Goal: Information Seeking & Learning: Learn about a topic

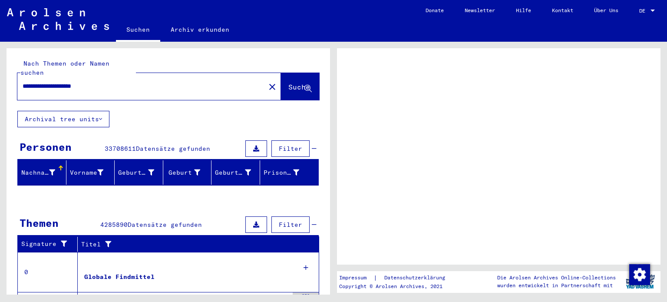
click at [289, 83] on span "Suche" at bounding box center [300, 87] width 22 height 9
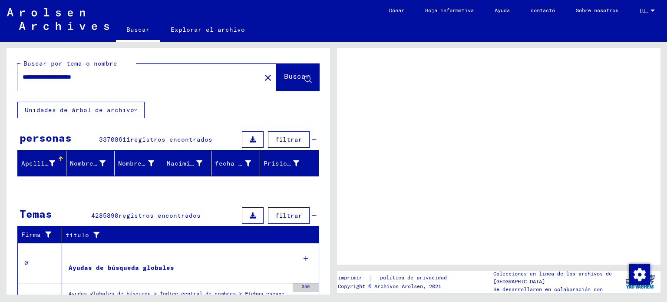
click at [36, 159] on font "Apellido" at bounding box center [36, 163] width 31 height 8
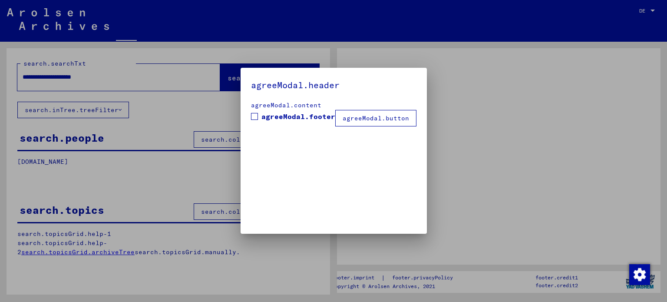
click at [60, 158] on div at bounding box center [333, 151] width 667 height 302
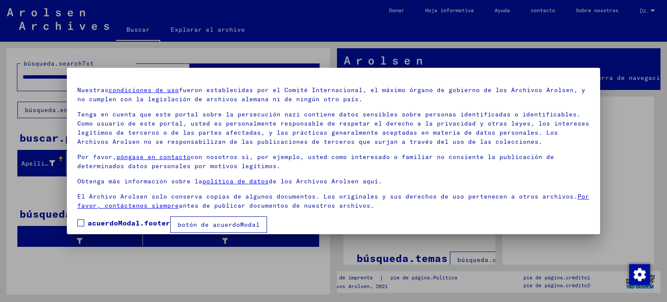
scroll to position [30, 0]
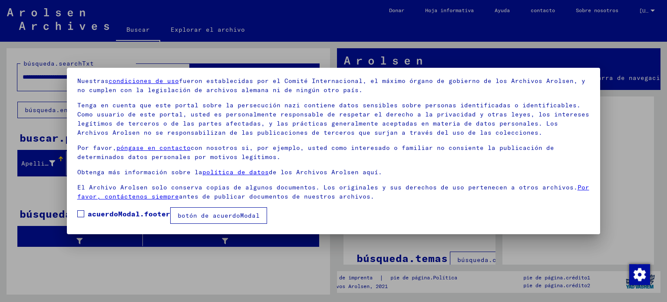
click at [219, 214] on font "botón de acuerdoModal" at bounding box center [219, 216] width 82 height 8
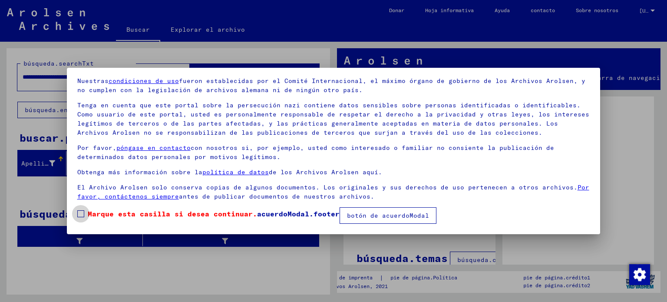
click at [82, 212] on span at bounding box center [80, 213] width 7 height 7
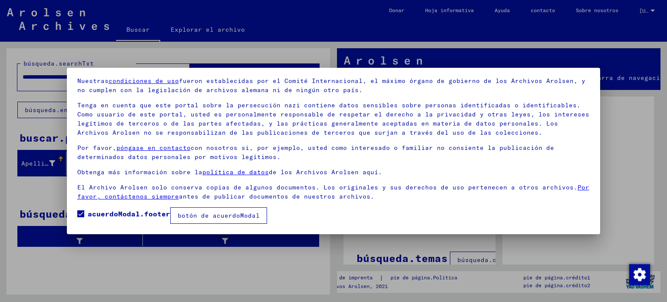
click at [217, 214] on font "botón de acuerdoModal" at bounding box center [219, 216] width 82 height 8
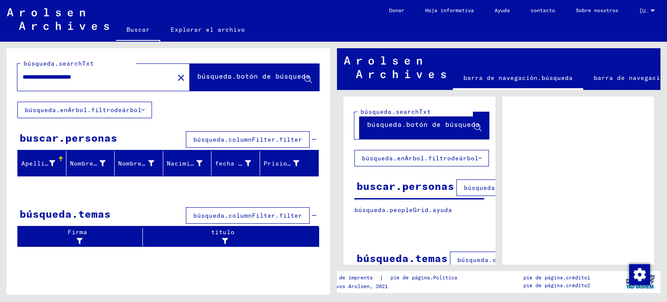
click at [35, 160] on font "Apellido" at bounding box center [36, 163] width 31 height 8
click at [183, 159] on font "Nacimiento" at bounding box center [186, 163] width 39 height 8
click at [209, 156] on div at bounding box center [209, 157] width 3 height 3
click at [198, 162] on font "Nacimiento" at bounding box center [186, 163] width 39 height 8
click at [142, 109] on icon at bounding box center [143, 110] width 3 height 6
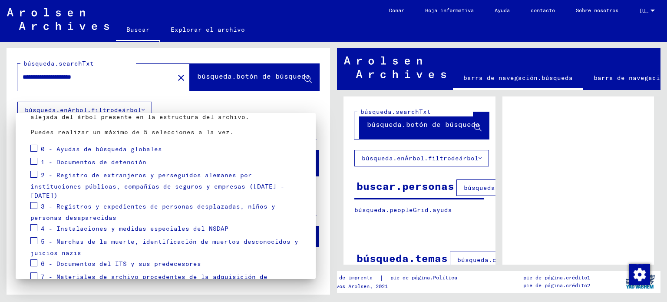
scroll to position [79, 0]
click at [34, 203] on span at bounding box center [33, 206] width 7 height 7
click at [387, 186] on div at bounding box center [333, 151] width 667 height 302
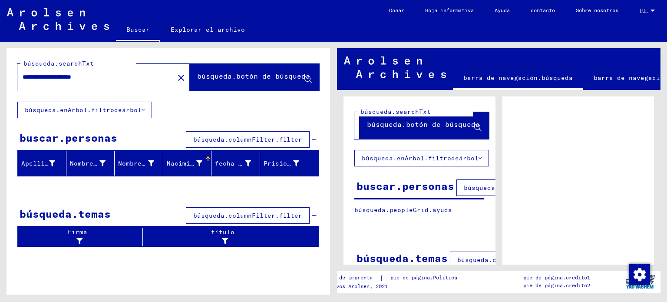
click at [53, 78] on input "**********" at bounding box center [96, 77] width 146 height 9
type input "**********"
click at [306, 76] on icon at bounding box center [308, 79] width 7 height 7
click at [82, 159] on font "Nombre de pila" at bounding box center [97, 163] width 55 height 8
click at [482, 128] on icon at bounding box center [477, 127] width 7 height 7
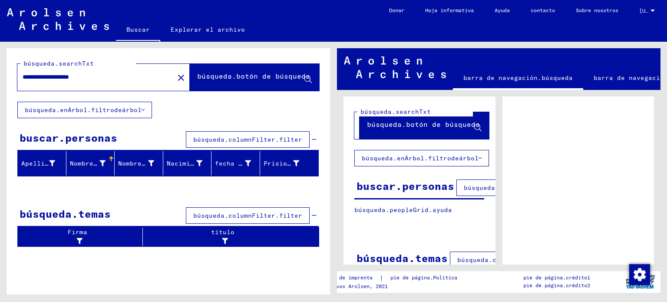
click at [418, 119] on button "búsqueda.botón de búsqueda" at bounding box center [424, 125] width 129 height 27
click at [403, 159] on font "búsqueda.enÁrbol.filtrodeárbol" at bounding box center [420, 158] width 117 height 8
click at [386, 184] on font "buscar.personas" at bounding box center [406, 185] width 98 height 13
click at [204, 27] on font "Explorar el archivo" at bounding box center [208, 30] width 74 height 8
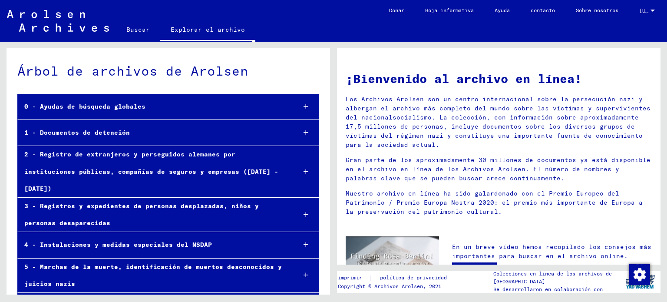
click at [93, 159] on div "2 - Registro de extranjeros y perseguidos alemanes por instituciones públicas, …" at bounding box center [153, 171] width 271 height 51
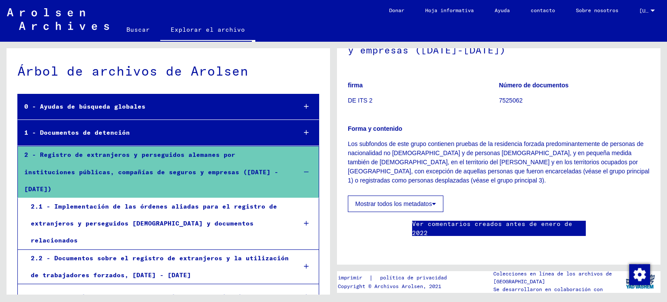
scroll to position [151, 0]
click at [494, 220] on font "Ver comentarios creados antes de enero de 2022" at bounding box center [492, 228] width 160 height 17
